Goal: Find specific page/section: Find specific page/section

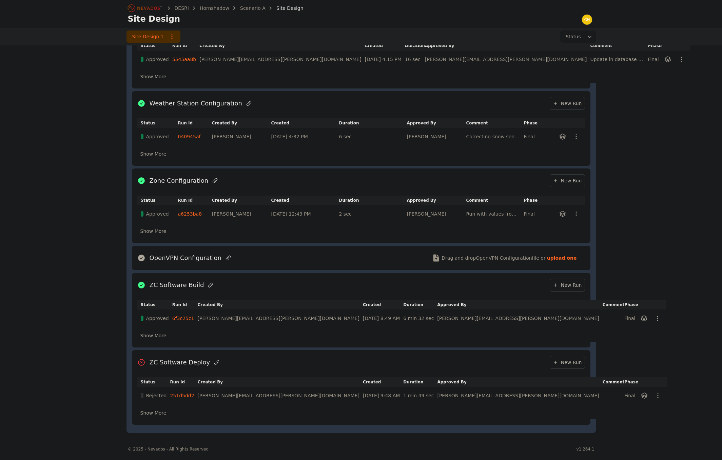
scroll to position [368, 0]
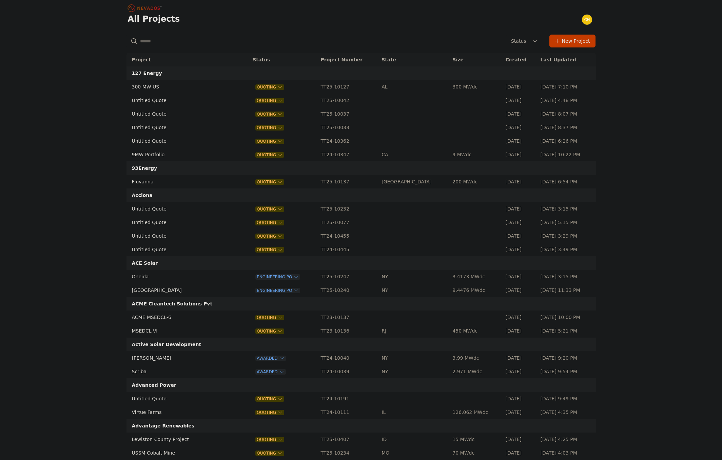
click at [174, 40] on input "text" at bounding box center [202, 41] width 152 height 12
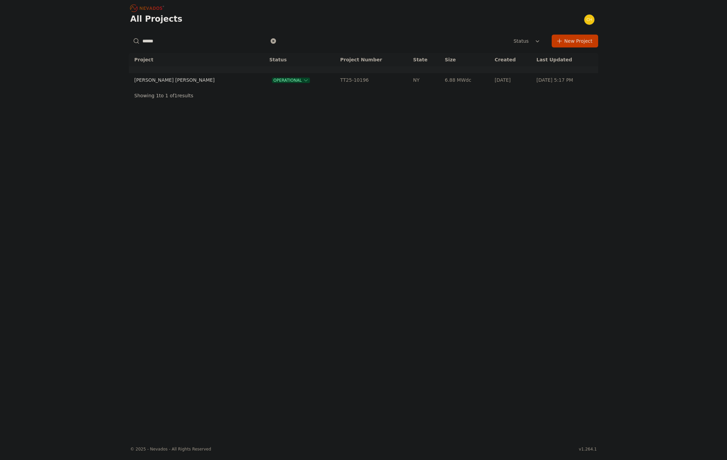
type input "******"
click at [151, 74] on td "[PERSON_NAME] [PERSON_NAME]" at bounding box center [192, 80] width 127 height 14
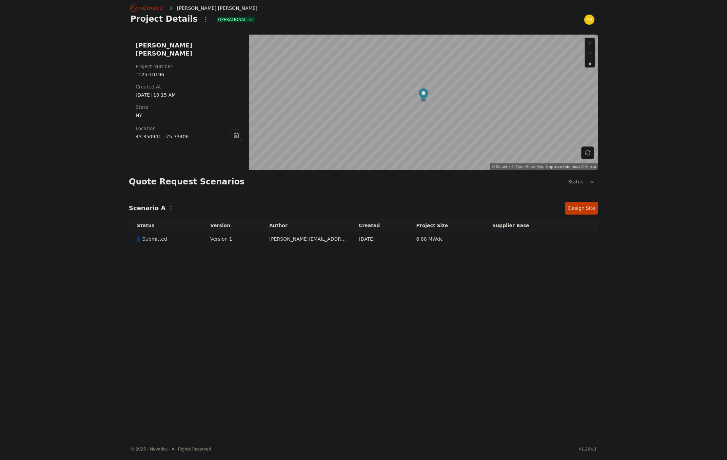
click at [596, 201] on div "[PERSON_NAME] [PERSON_NAME] Project Number TT25-10196 Created At [DATE] 10:15 A…" at bounding box center [363, 147] width 488 height 225
click at [583, 204] on link "Design Site" at bounding box center [581, 208] width 33 height 13
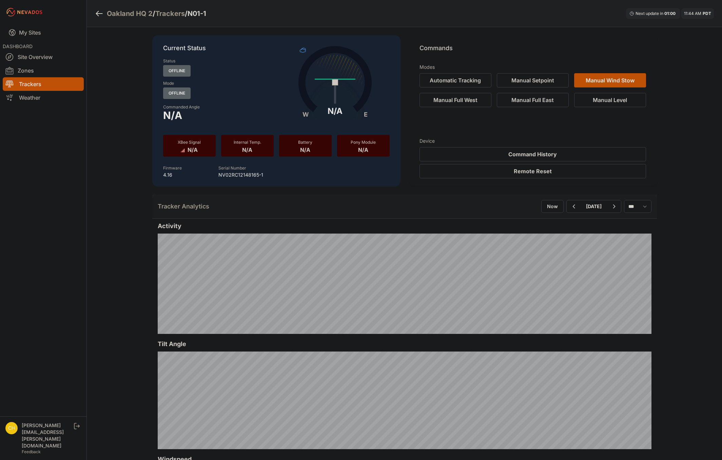
click at [11, 434] on img at bounding box center [11, 428] width 12 height 12
